Goal: Use online tool/utility: Utilize a website feature to perform a specific function

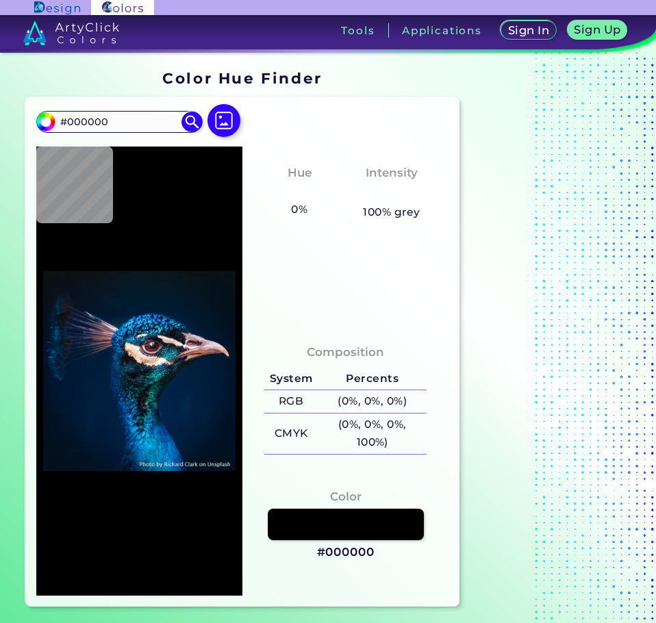
type input "#04111a"
type input "#04111A"
type input "#08121b"
type input "#08121B"
type input "#000000"
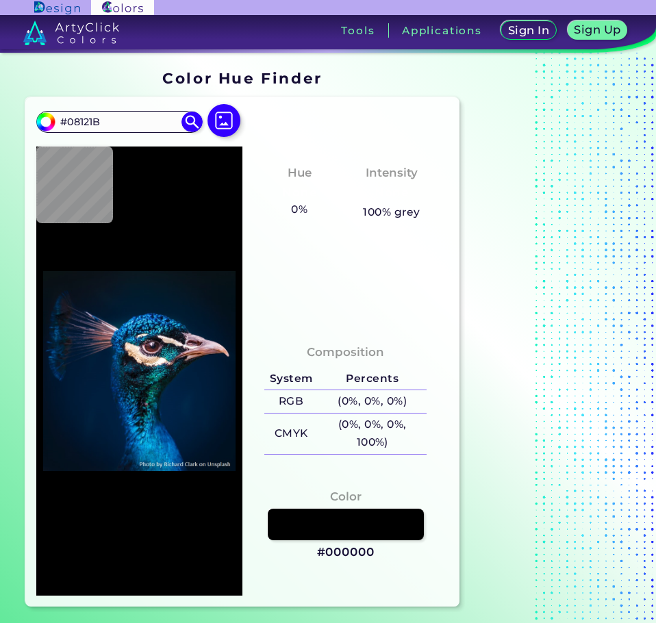
type input "#000000"
click at [101, 131] on div "#000000 #000000 Acadia ◉ Acid Green ◉ Aero Blue ◉ Alabaster ◉ Albescent White ◉…" at bounding box center [119, 122] width 166 height 22
type input "#011327"
type input "#001123"
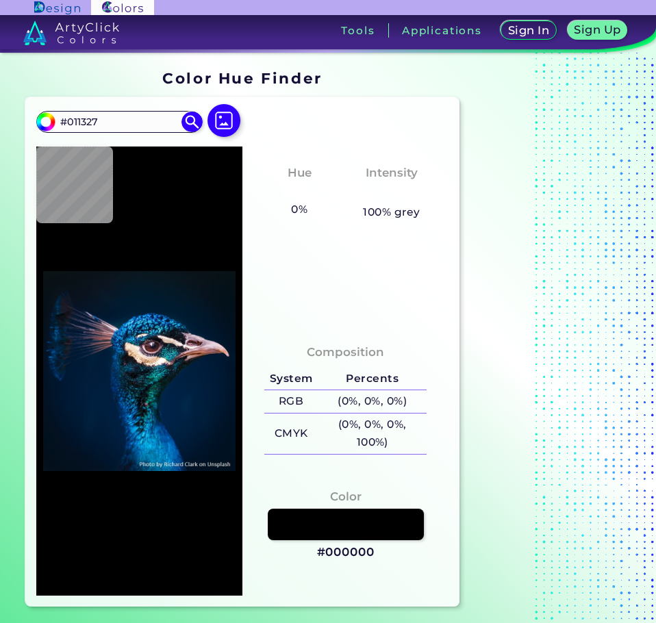
type input "#001123"
type input "#001121"
type input "#00121d"
type input "#00121D"
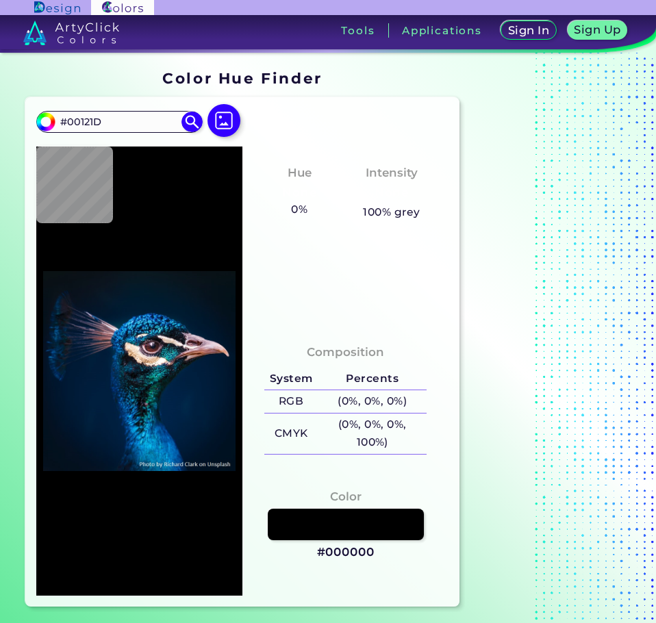
type input "#000000"
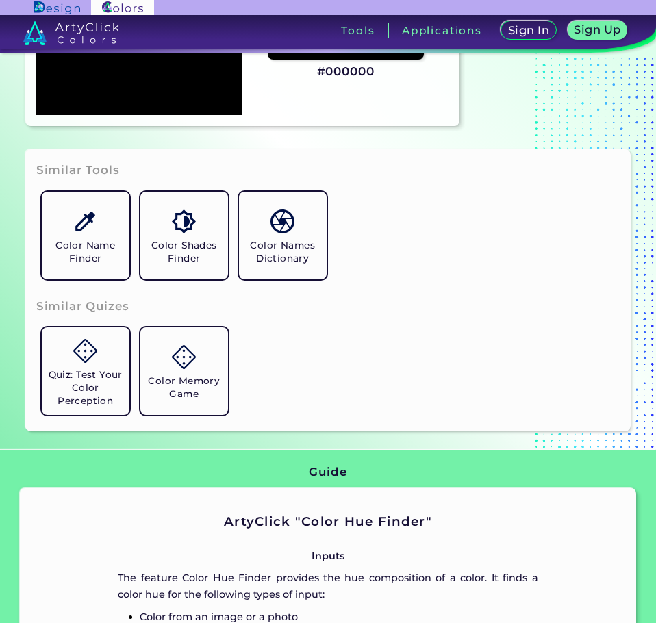
scroll to position [474, 0]
